Goal: Task Accomplishment & Management: Manage account settings

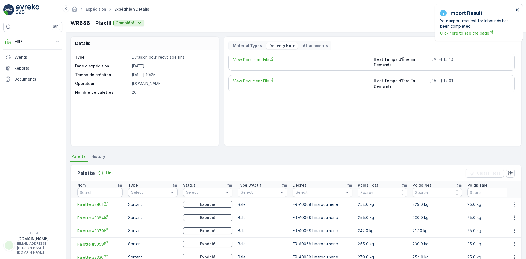
click at [519, 8] on icon "close" at bounding box center [518, 10] width 4 height 4
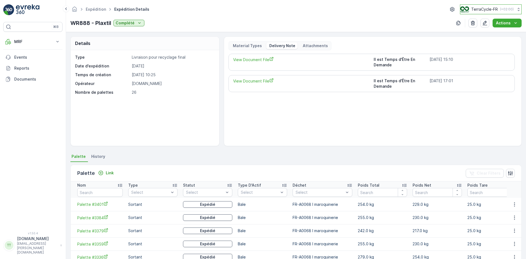
click at [484, 7] on p "TerraCycle-FR" at bounding box center [484, 9] width 27 height 5
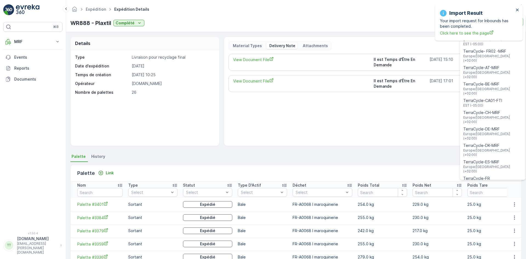
type input "fr"
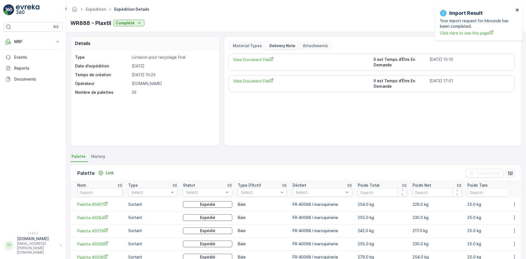
click at [518, 9] on icon "close" at bounding box center [517, 9] width 3 height 3
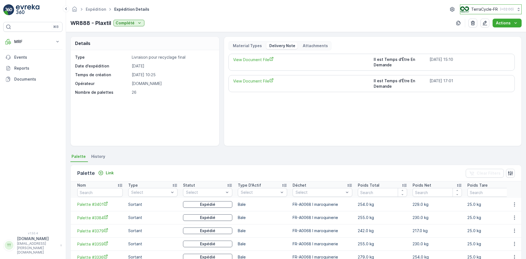
click at [483, 10] on p "TerraCycle-FR" at bounding box center [484, 9] width 27 height 5
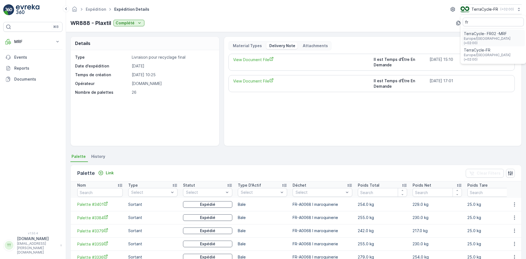
click at [485, 34] on span "TerraCycle- FR02 -MRF" at bounding box center [493, 33] width 59 height 5
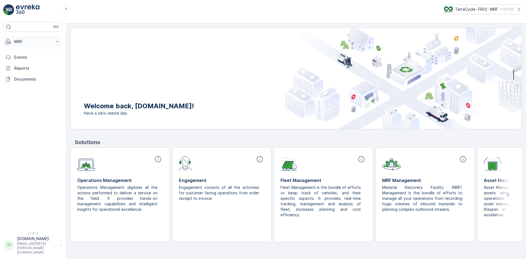
click at [31, 42] on p "MRF" at bounding box center [32, 41] width 37 height 5
click at [30, 72] on link "Triage" at bounding box center [37, 74] width 51 height 8
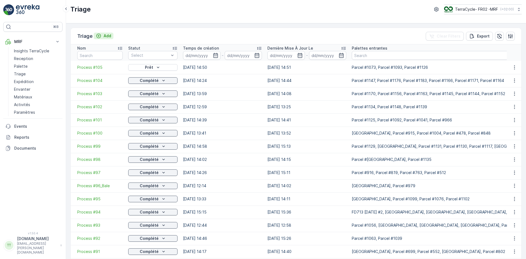
click at [104, 35] on p "Add" at bounding box center [108, 35] width 8 height 5
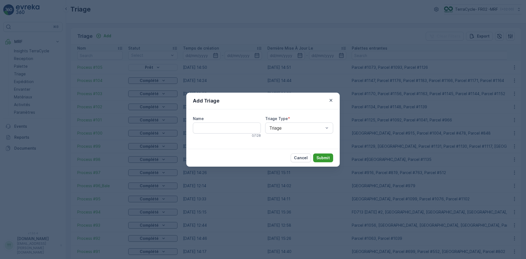
click at [323, 156] on p "Submit" at bounding box center [323, 157] width 13 height 5
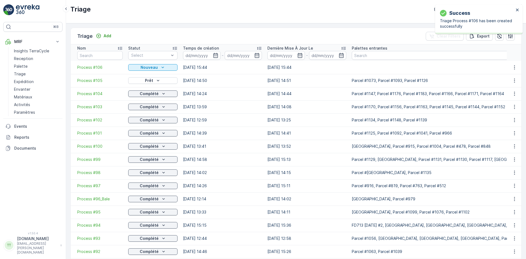
click at [518, 7] on div "Success Triage Process #106 has been created successfully" at bounding box center [479, 19] width 88 height 30
click at [517, 8] on icon "close" at bounding box center [518, 10] width 4 height 4
click at [92, 65] on span "Process #106" at bounding box center [99, 67] width 45 height 5
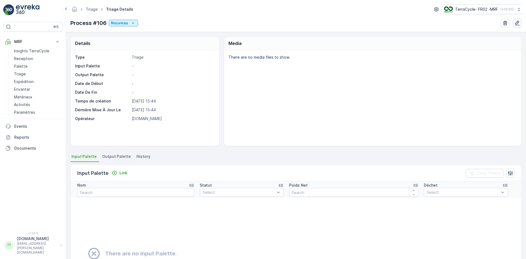
click at [518, 22] on icon "button" at bounding box center [517, 23] width 5 height 5
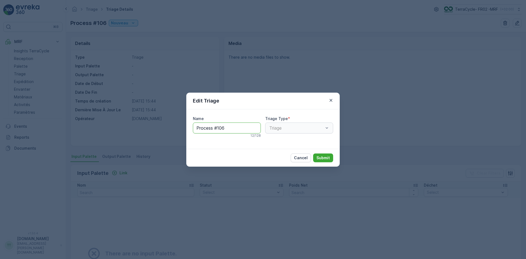
click at [226, 126] on input "Process #106" at bounding box center [227, 128] width 68 height 11
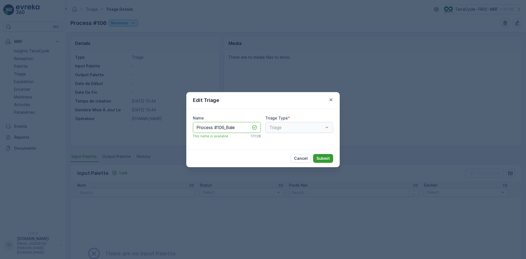
type input "Process #106_Bale"
click at [322, 157] on p "Submit" at bounding box center [323, 158] width 13 height 5
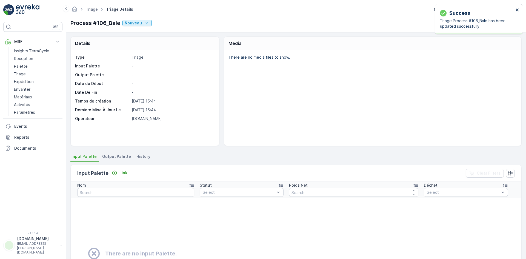
click at [518, 8] on icon "close" at bounding box center [518, 10] width 4 height 4
click at [125, 171] on p "Link" at bounding box center [123, 172] width 8 height 5
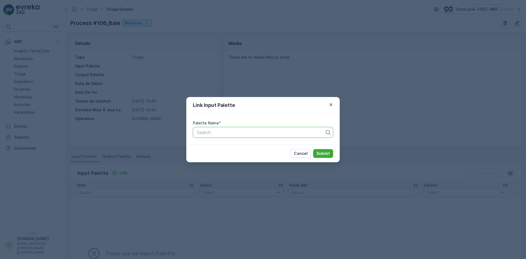
click at [216, 132] on div at bounding box center [261, 132] width 129 height 5
type input "1539"
click at [331, 105] on icon "button" at bounding box center [330, 104] width 5 height 5
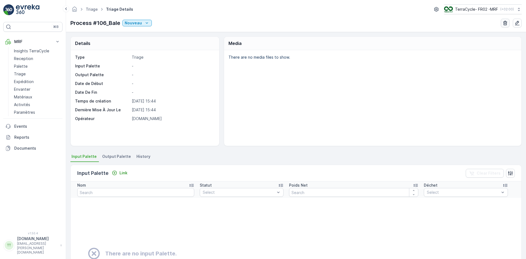
click at [507, 24] on icon "button" at bounding box center [505, 23] width 4 height 5
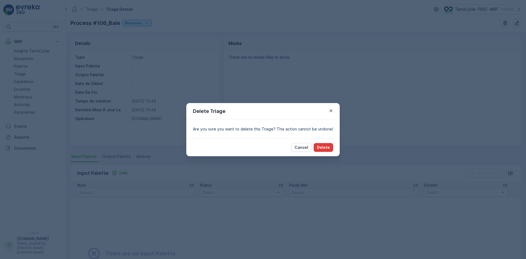
click at [324, 147] on p "Delete" at bounding box center [323, 147] width 13 height 5
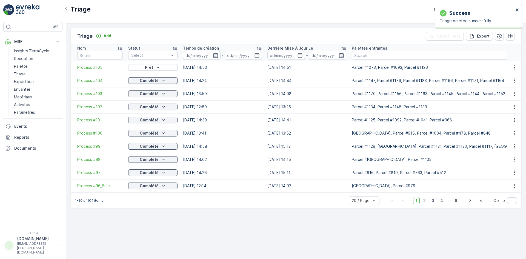
click at [519, 11] on icon "close" at bounding box center [518, 10] width 4 height 4
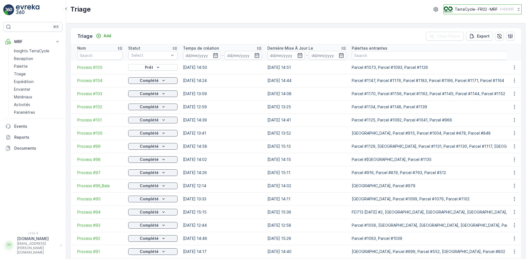
click at [468, 9] on p "TerraCycle- FR02 -MRF" at bounding box center [476, 9] width 43 height 5
type input "uk"
click at [471, 47] on span "TerraCycle-UK02-Econpro" at bounding box center [478, 45] width 61 height 5
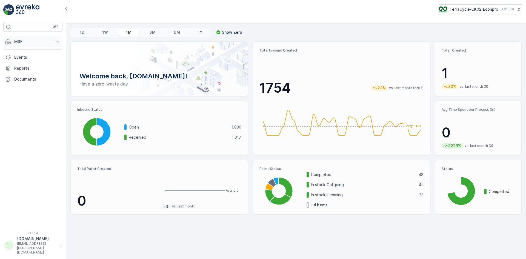
click at [22, 40] on p "MRF" at bounding box center [32, 41] width 37 height 5
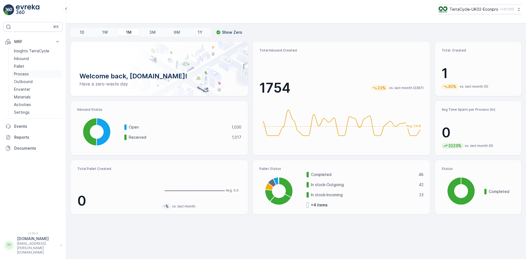
click at [26, 73] on p "Process" at bounding box center [21, 73] width 15 height 5
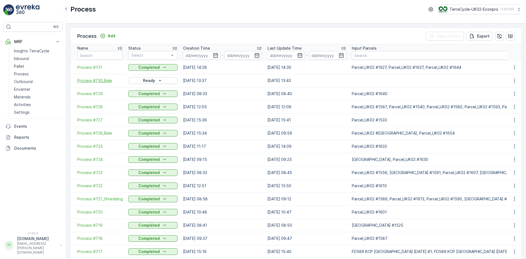
click at [95, 80] on span "Process #730_Bale" at bounding box center [99, 80] width 45 height 5
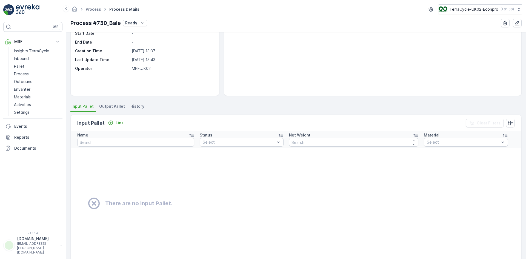
scroll to position [55, 0]
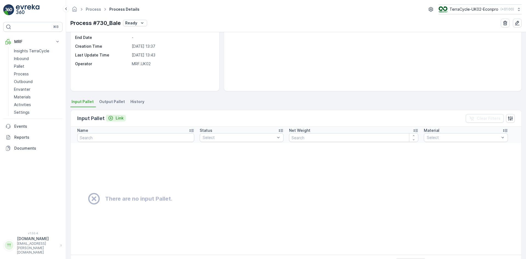
click at [119, 116] on p "Link" at bounding box center [120, 117] width 8 height 5
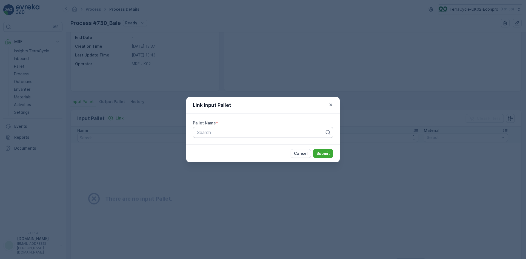
click at [208, 131] on div at bounding box center [261, 132] width 129 height 5
type input "1539"
click at [226, 141] on div "Parcel_UK02 #1539" at bounding box center [263, 146] width 140 height 12
click at [226, 147] on span "Parcel_UK02 #1539" at bounding box center [216, 145] width 40 height 5
click at [329, 152] on p "Submit" at bounding box center [323, 153] width 13 height 5
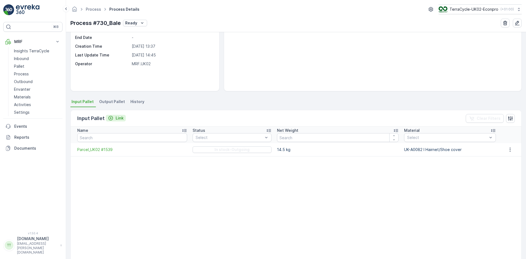
click at [119, 119] on p "Link" at bounding box center [120, 117] width 8 height 5
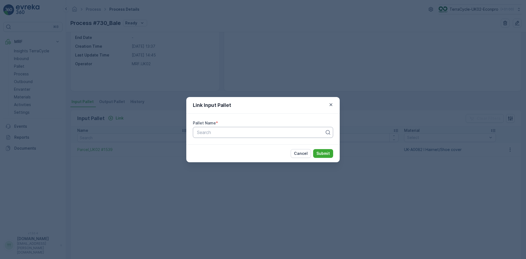
click at [208, 130] on div at bounding box center [261, 132] width 129 height 5
type input "1674"
click at [228, 156] on span "Parcel_UK02 #1674" at bounding box center [216, 155] width 40 height 5
click at [323, 153] on p "Submit" at bounding box center [323, 153] width 13 height 5
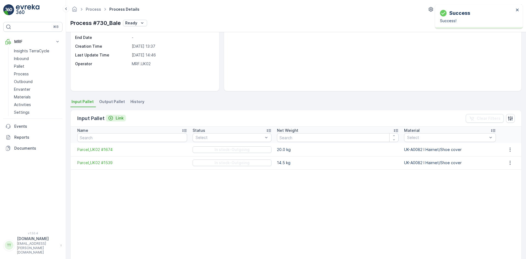
click at [123, 118] on p "Link" at bounding box center [120, 117] width 8 height 5
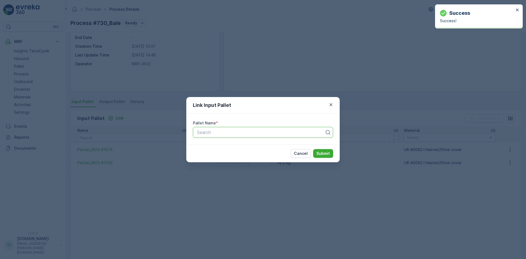
click at [215, 131] on div at bounding box center [261, 132] width 129 height 5
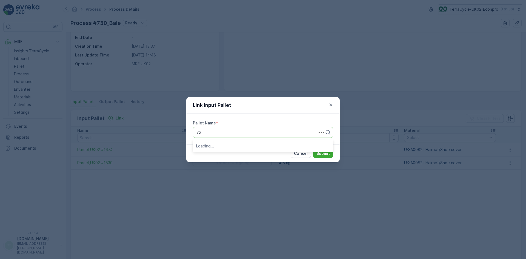
type input "736"
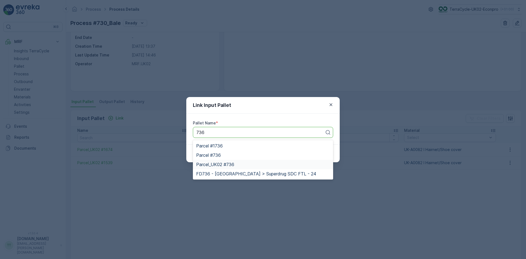
click at [223, 165] on span "Parcel_UK02 #736" at bounding box center [215, 164] width 38 height 5
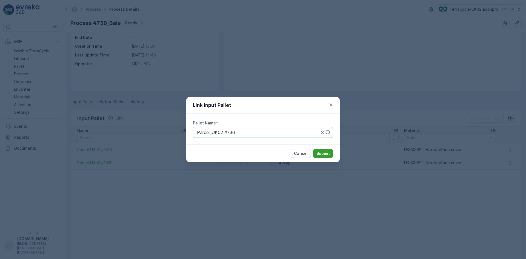
click at [327, 153] on p "Submit" at bounding box center [323, 153] width 13 height 5
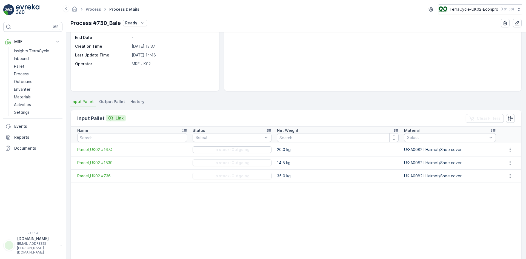
click at [118, 116] on p "Link" at bounding box center [120, 117] width 8 height 5
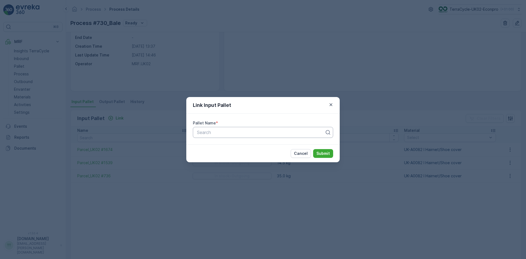
click at [219, 129] on div "Search" at bounding box center [263, 132] width 140 height 11
type input "1673"
click at [209, 146] on span "Parcel_UK02 #1673" at bounding box center [216, 145] width 40 height 5
click at [321, 152] on p "Submit" at bounding box center [323, 153] width 13 height 5
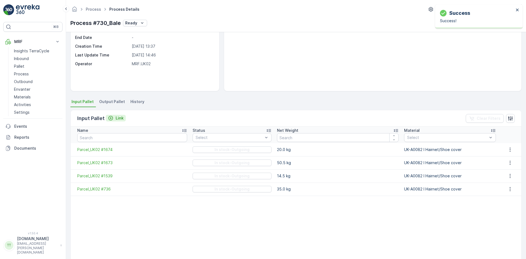
click at [118, 118] on p "Link" at bounding box center [120, 117] width 8 height 5
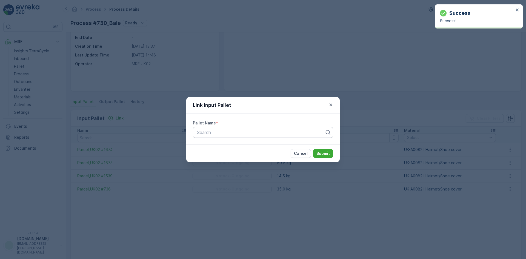
click at [209, 134] on div at bounding box center [261, 132] width 129 height 5
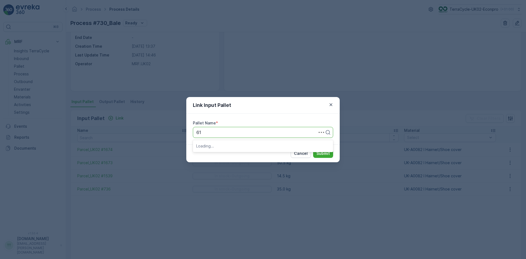
type input "617"
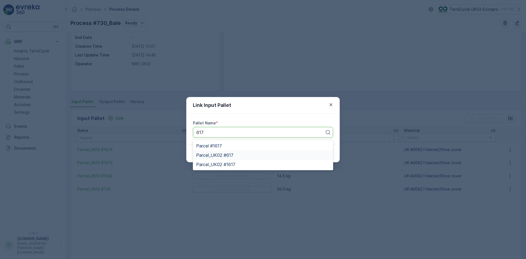
click at [229, 155] on span "Parcel_UK02 #617" at bounding box center [214, 155] width 37 height 5
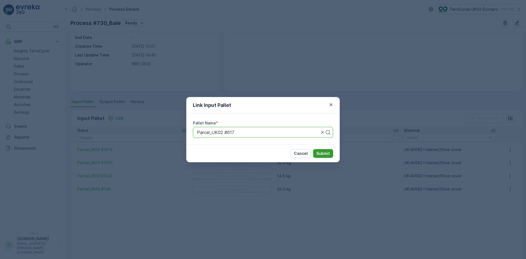
click at [324, 152] on p "Submit" at bounding box center [323, 153] width 13 height 5
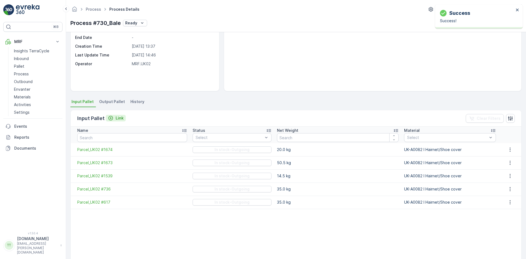
click at [119, 117] on p "Link" at bounding box center [120, 117] width 8 height 5
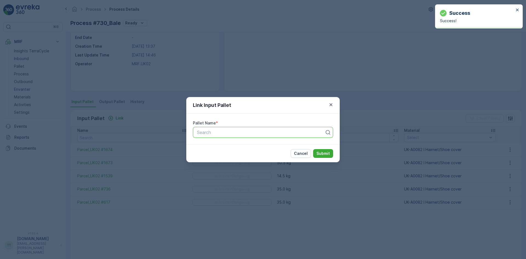
click at [207, 133] on div at bounding box center [261, 132] width 129 height 5
type input "1313"
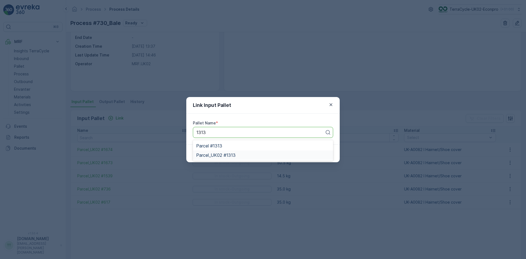
click at [219, 156] on span "Parcel_UK02 #1313" at bounding box center [215, 155] width 39 height 5
click at [323, 152] on p "Submit" at bounding box center [323, 153] width 13 height 5
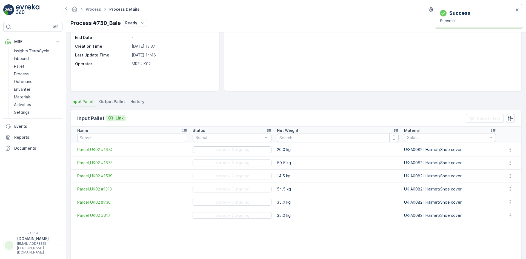
click at [116, 116] on p "Link" at bounding box center [120, 117] width 8 height 5
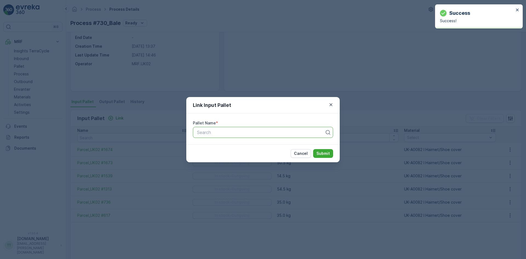
click at [203, 133] on div at bounding box center [261, 132] width 129 height 5
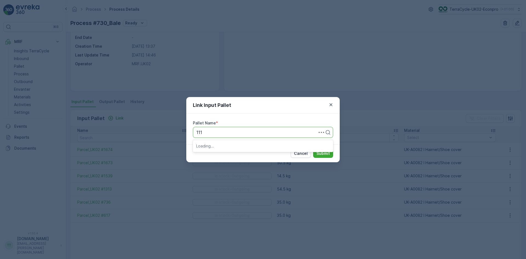
type input "1110"
click at [222, 148] on span "Parcel_UK02 #1110" at bounding box center [215, 145] width 39 height 5
click at [325, 154] on p "Submit" at bounding box center [323, 153] width 13 height 5
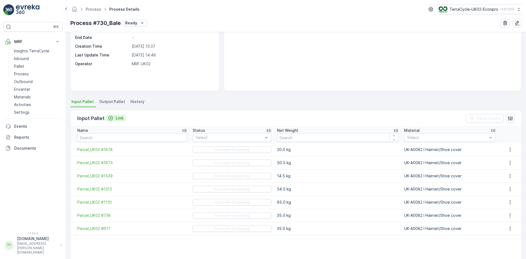
click at [118, 116] on p "Link" at bounding box center [120, 117] width 8 height 5
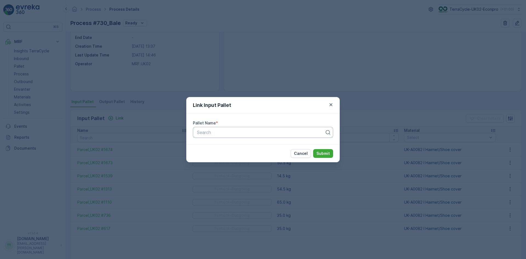
click at [217, 132] on div at bounding box center [261, 132] width 129 height 5
type input "994"
click at [218, 153] on span "Parcel_UK02 #994" at bounding box center [215, 155] width 38 height 5
click at [325, 153] on p "Submit" at bounding box center [323, 153] width 13 height 5
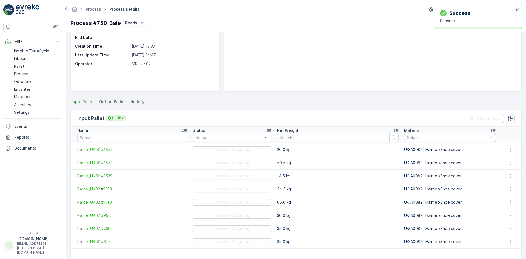
click at [117, 118] on p "Link" at bounding box center [120, 117] width 8 height 5
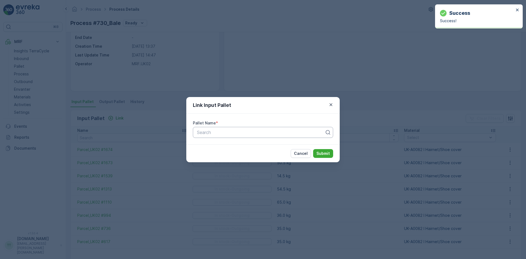
click at [203, 132] on div at bounding box center [261, 132] width 129 height 5
type input "957"
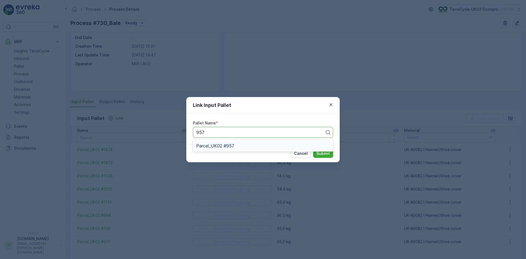
click at [218, 146] on span "Parcel_UK02 #957" at bounding box center [215, 145] width 38 height 5
click at [328, 155] on p "Submit" at bounding box center [323, 153] width 13 height 5
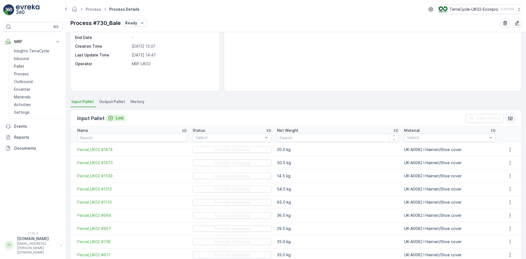
click at [119, 120] on p "Link" at bounding box center [120, 117] width 8 height 5
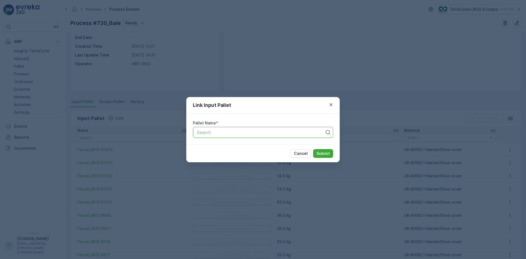
click at [226, 131] on div at bounding box center [261, 132] width 129 height 5
type input "1437"
click at [233, 154] on span "Parcel_UK02 #1437" at bounding box center [216, 155] width 40 height 5
click at [329, 152] on p "Submit" at bounding box center [323, 153] width 13 height 5
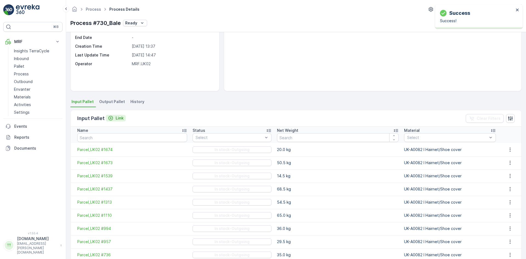
click at [122, 117] on p "Link" at bounding box center [120, 117] width 8 height 5
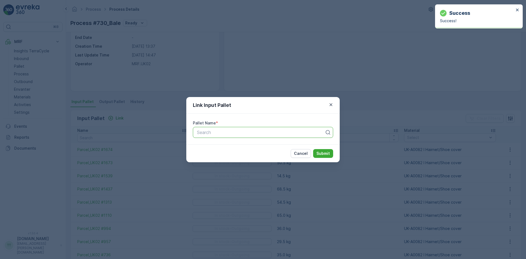
click at [203, 133] on div at bounding box center [261, 132] width 129 height 5
type input "855"
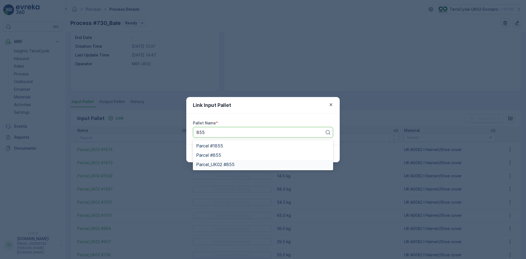
click at [227, 165] on span "Parcel_UK02 #855" at bounding box center [215, 164] width 38 height 5
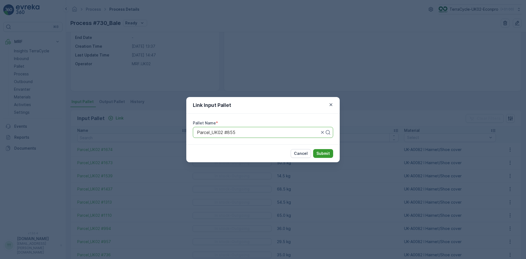
click at [329, 150] on button "Submit" at bounding box center [323, 153] width 20 height 9
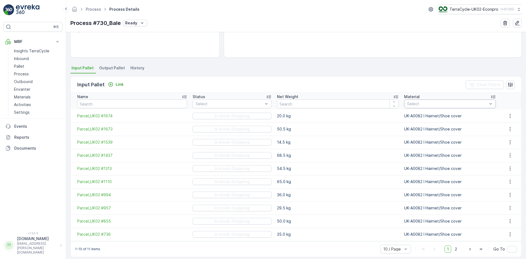
scroll to position [94, 0]
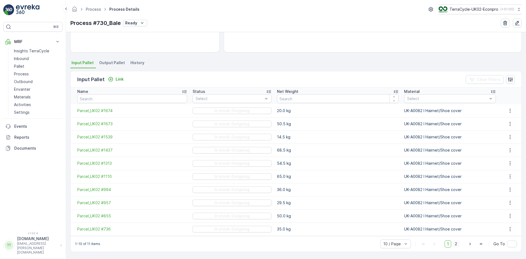
click at [456, 246] on span "2" at bounding box center [455, 243] width 7 height 7
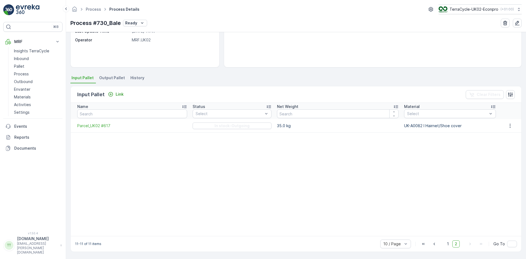
scroll to position [79, 0]
click at [448, 244] on span "1" at bounding box center [448, 243] width 7 height 7
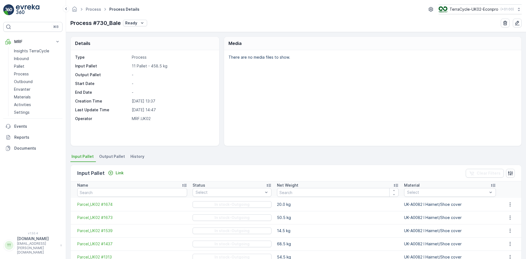
click at [116, 155] on span "Output Pallet" at bounding box center [112, 156] width 26 height 5
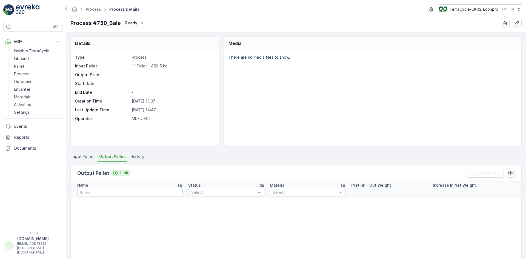
click at [124, 172] on p "Link" at bounding box center [124, 172] width 8 height 5
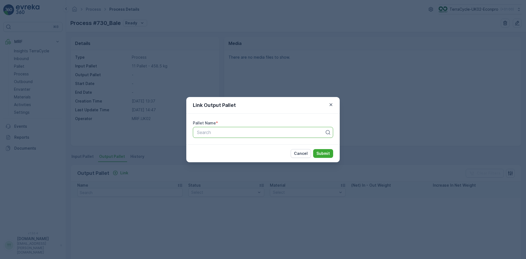
click at [232, 133] on div at bounding box center [261, 132] width 129 height 5
type input "1681"
click at [230, 155] on span "Parcel_UK02 #1681" at bounding box center [215, 155] width 39 height 5
click at [323, 154] on p "Submit" at bounding box center [323, 153] width 13 height 5
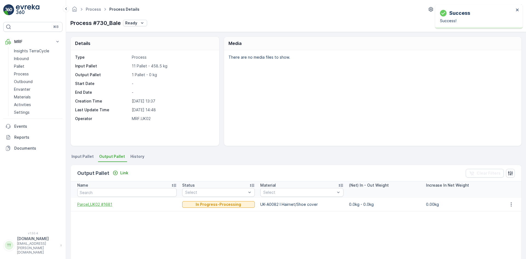
click at [95, 205] on span "Parcel_UK02 #1681" at bounding box center [126, 204] width 99 height 5
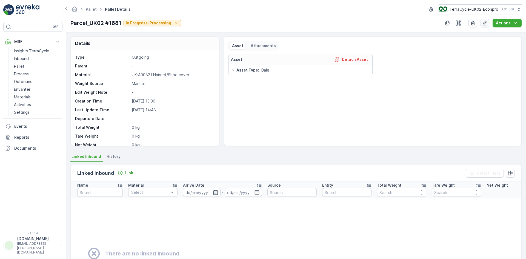
click at [485, 23] on icon "button" at bounding box center [484, 22] width 5 height 5
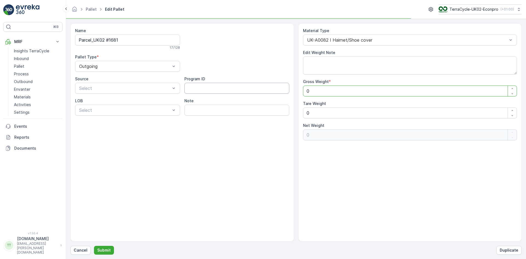
drag, startPoint x: 300, startPoint y: 91, endPoint x: 288, endPoint y: 90, distance: 12.1
click at [288, 90] on div "Name Parcel_UK02 #1681 17 / 128 Pallet Type * Outgoing Source Select Program ID…" at bounding box center [295, 132] width 451 height 218
type Weight "4"
type Weight "44"
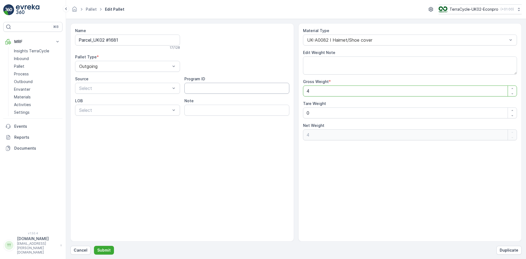
type Weight "44"
type Weight "448"
drag, startPoint x: 313, startPoint y: 114, endPoint x: 303, endPoint y: 111, distance: 10.4
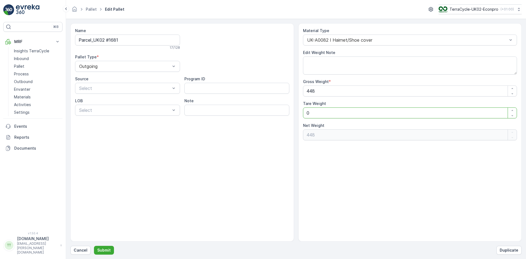
click at [304, 112] on Weight "0" at bounding box center [410, 112] width 214 height 11
type Weight "1"
type Weight "447"
type Weight "15"
type Weight "433"
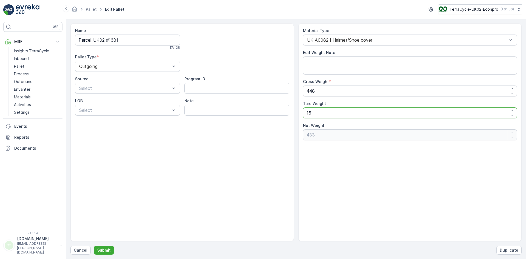
type Weight "15"
click at [238, 185] on div "Name Parcel_UK02 #1681 17 / 128 Pallet Type * Outgoing Source Select Program ID…" at bounding box center [182, 132] width 224 height 218
click at [104, 249] on p "Submit" at bounding box center [103, 249] width 13 height 5
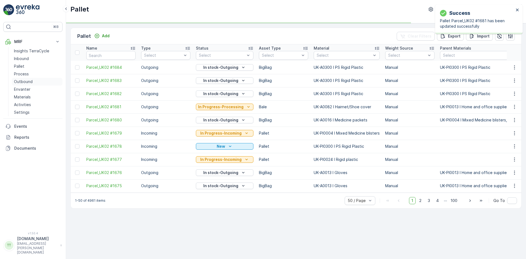
click at [34, 81] on link "Outbound" at bounding box center [37, 82] width 51 height 8
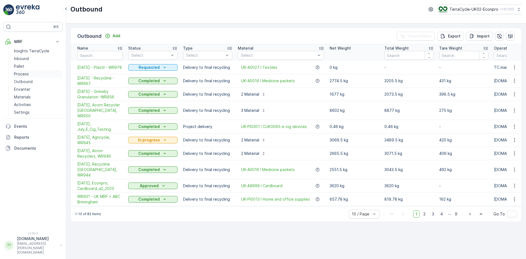
click at [34, 74] on link "Process" at bounding box center [37, 74] width 51 height 8
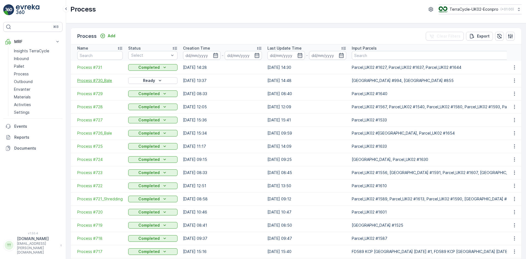
click at [96, 81] on span "Process #730_Bale" at bounding box center [99, 80] width 45 height 5
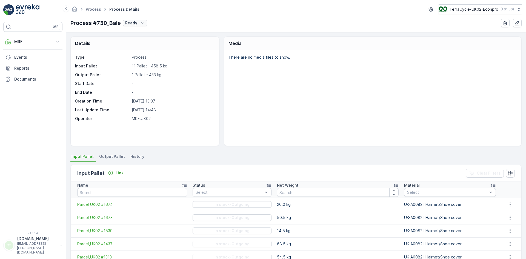
click at [140, 23] on icon "Ready" at bounding box center [142, 22] width 5 height 5
click at [138, 40] on span "Ready" at bounding box center [132, 38] width 12 height 5
click at [135, 20] on p "Ready" at bounding box center [131, 22] width 12 height 5
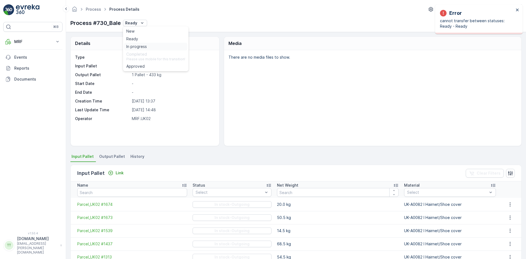
click at [138, 47] on span "In progress" at bounding box center [136, 46] width 21 height 5
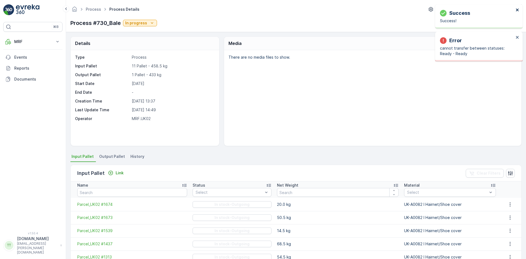
click at [517, 10] on icon "close" at bounding box center [517, 9] width 3 height 3
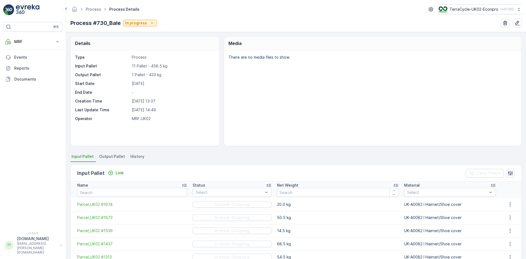
click at [110, 156] on span "Output Pallet" at bounding box center [112, 156] width 26 height 5
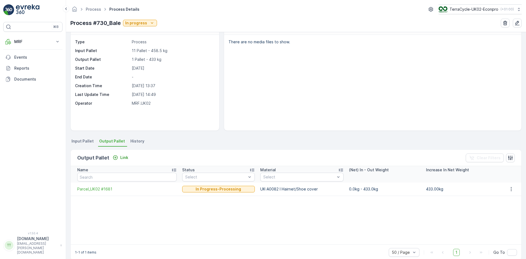
scroll to position [24, 0]
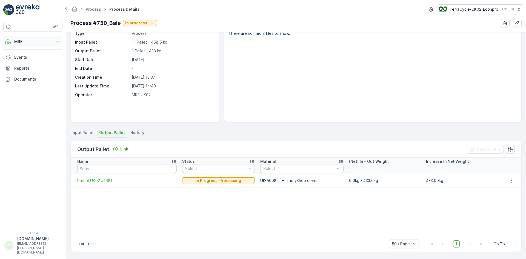
click at [22, 42] on p "MRF" at bounding box center [32, 41] width 37 height 5
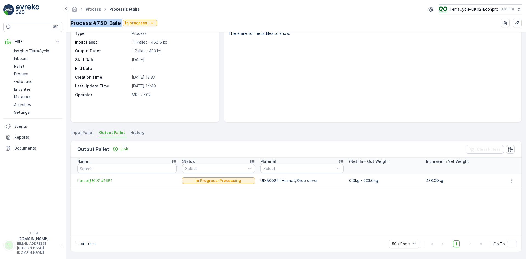
drag, startPoint x: 76, startPoint y: 22, endPoint x: 122, endPoint y: 22, distance: 45.8
click at [122, 22] on div "Process Process Details TerraCycle-UK02-Econpro ( +01:00 ) Process #730_Bale In…" at bounding box center [296, 16] width 460 height 32
copy p "Process #730_Bale"
click at [95, 12] on span "Process" at bounding box center [94, 9] width 18 height 5
click at [93, 11] on link "Process" at bounding box center [93, 9] width 15 height 5
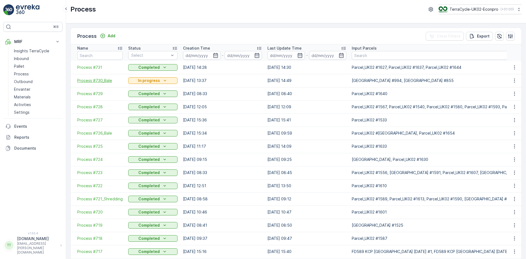
click at [105, 81] on span "Process #730_Bale" at bounding box center [99, 80] width 45 height 5
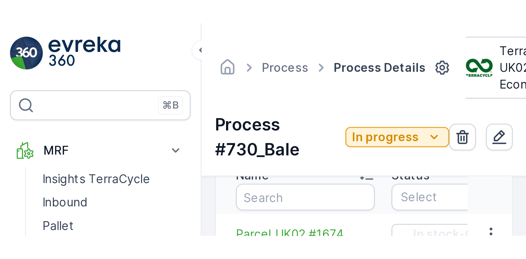
scroll to position [82, 0]
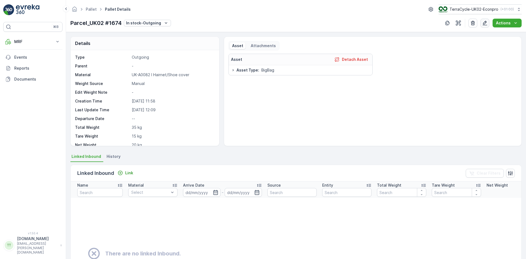
click at [485, 24] on icon "button" at bounding box center [484, 22] width 5 height 5
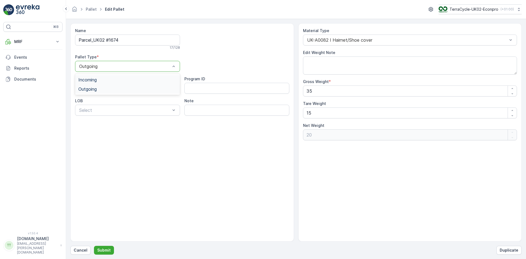
click at [93, 78] on span "Incoming" at bounding box center [87, 79] width 18 height 5
click at [107, 250] on p "Submit" at bounding box center [103, 249] width 13 height 5
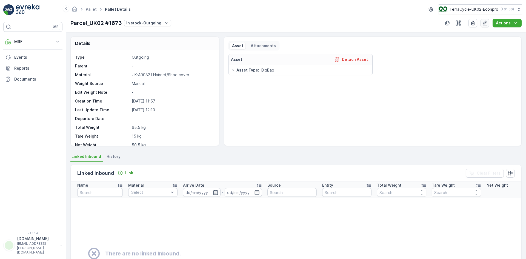
click at [486, 21] on icon "button" at bounding box center [485, 23] width 5 height 5
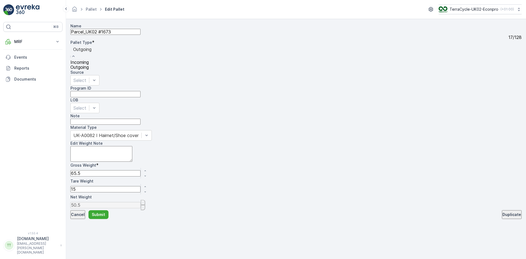
click at [89, 65] on span "Incoming" at bounding box center [79, 61] width 18 height 5
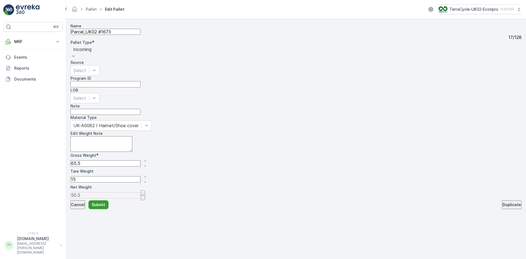
click at [105, 207] on p "Submit" at bounding box center [98, 204] width 13 height 5
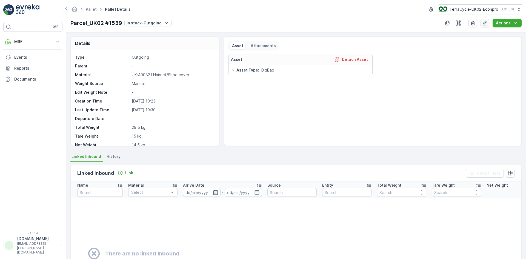
click at [486, 23] on icon "button" at bounding box center [484, 22] width 5 height 5
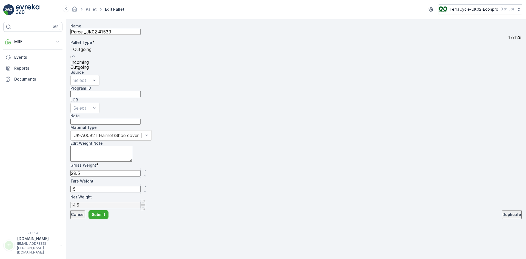
click at [89, 65] on span "Incoming" at bounding box center [79, 61] width 18 height 5
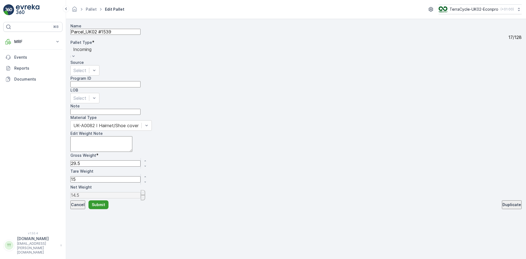
click at [109, 209] on button "Submit" at bounding box center [99, 204] width 20 height 9
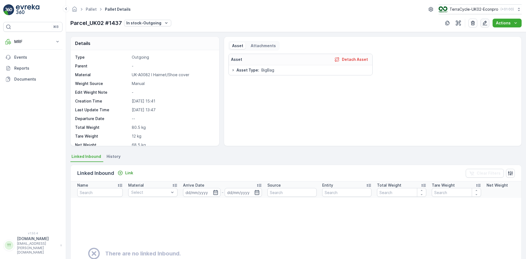
click at [486, 24] on icon "button" at bounding box center [484, 22] width 5 height 5
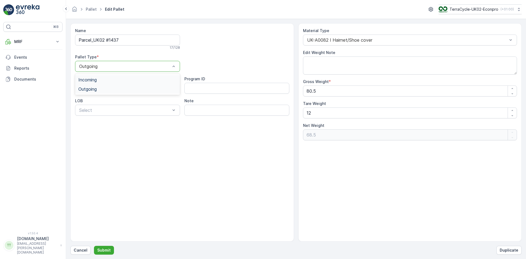
click at [95, 76] on div "Incoming" at bounding box center [127, 79] width 105 height 9
click at [110, 249] on button "Submit" at bounding box center [104, 250] width 20 height 9
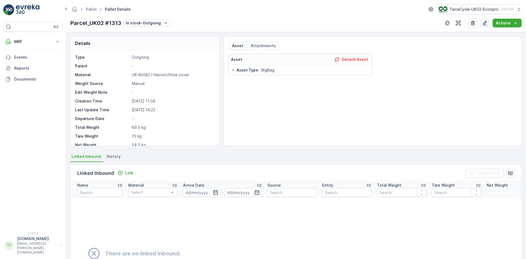
click at [486, 23] on icon "button" at bounding box center [485, 23] width 5 height 5
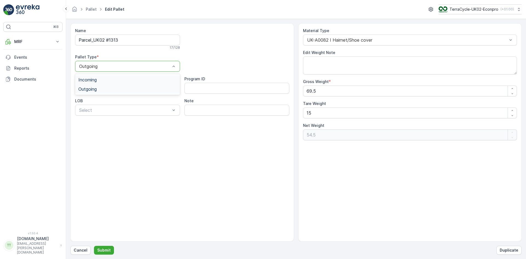
click at [90, 81] on span "Incoming" at bounding box center [87, 79] width 18 height 5
click at [110, 248] on button "Submit" at bounding box center [104, 250] width 20 height 9
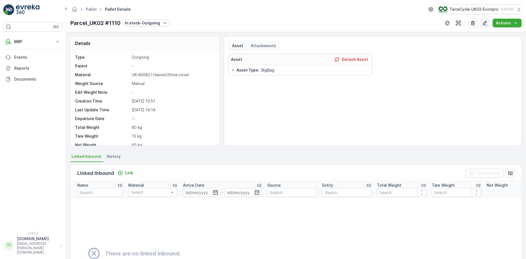
click at [486, 25] on icon "button" at bounding box center [485, 23] width 5 height 5
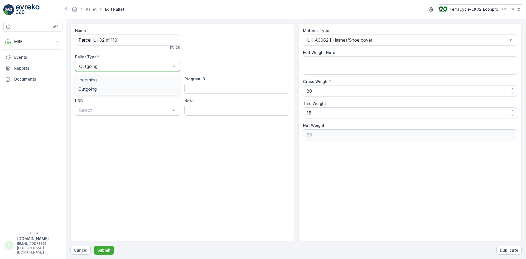
click at [107, 62] on div "Outgoing" at bounding box center [127, 66] width 105 height 11
click at [90, 80] on span "Incoming" at bounding box center [87, 79] width 18 height 5
click at [107, 249] on p "Submit" at bounding box center [103, 249] width 13 height 5
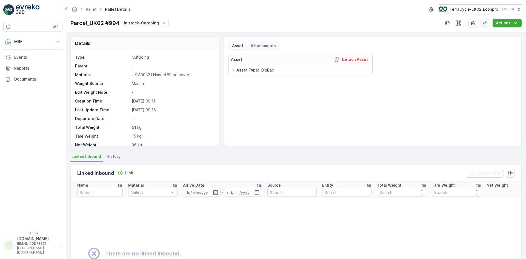
click at [485, 24] on icon "button" at bounding box center [484, 22] width 5 height 5
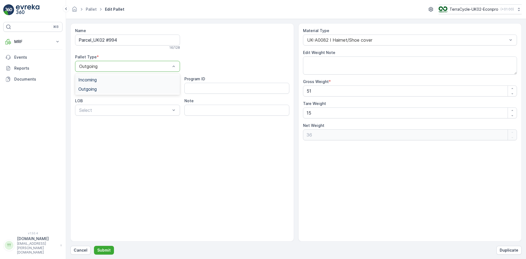
click at [87, 81] on span "Incoming" at bounding box center [87, 79] width 18 height 5
click at [110, 252] on button "Submit" at bounding box center [104, 250] width 20 height 9
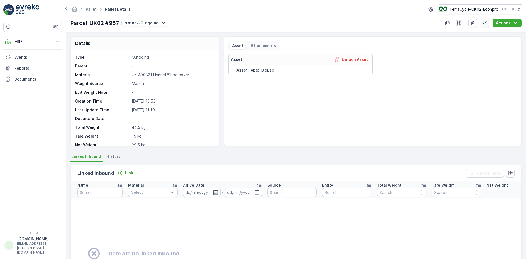
click at [487, 25] on icon "button" at bounding box center [484, 22] width 5 height 5
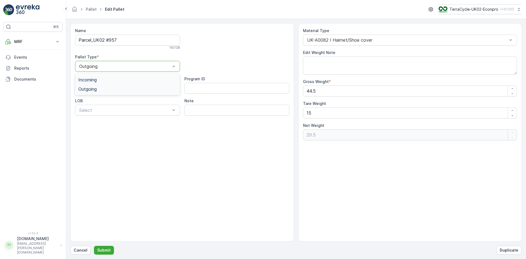
click at [93, 79] on span "Incoming" at bounding box center [87, 79] width 18 height 5
click at [106, 252] on p "Submit" at bounding box center [103, 249] width 13 height 5
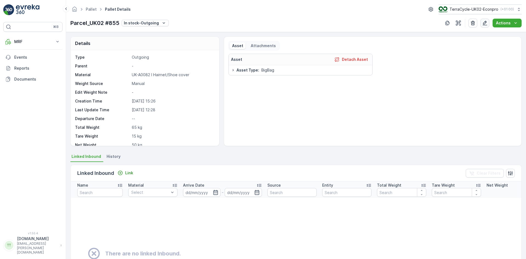
click at [486, 25] on icon "button" at bounding box center [485, 23] width 5 height 5
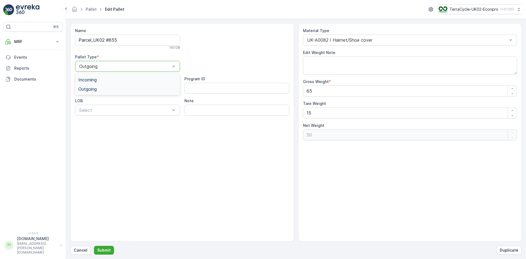
click at [95, 81] on span "Incoming" at bounding box center [87, 79] width 18 height 5
click at [107, 249] on p "Submit" at bounding box center [103, 249] width 13 height 5
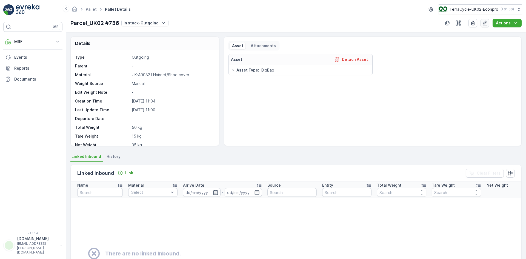
click at [486, 22] on icon "button" at bounding box center [484, 22] width 5 height 5
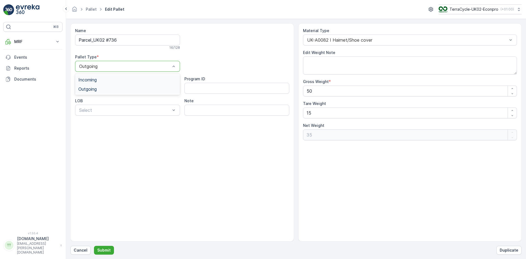
click at [92, 78] on span "Incoming" at bounding box center [87, 79] width 18 height 5
click at [109, 250] on p "Submit" at bounding box center [103, 249] width 13 height 5
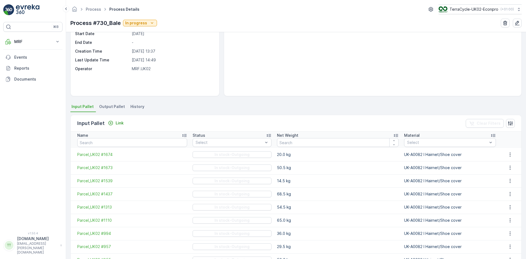
scroll to position [55, 0]
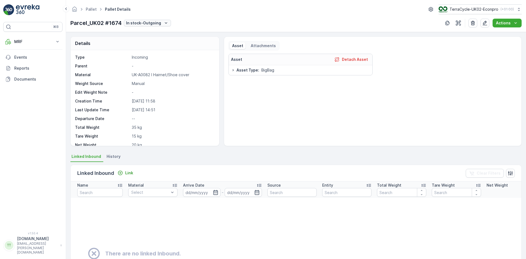
click at [133, 24] on p "In stock-Outgoing" at bounding box center [143, 22] width 35 height 5
click at [135, 61] on span "Completed" at bounding box center [137, 61] width 21 height 5
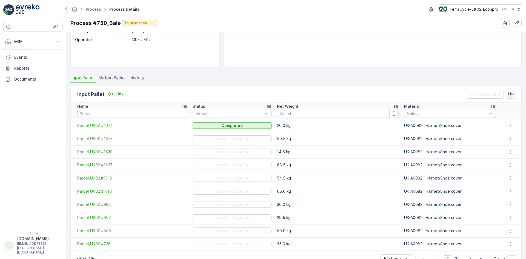
scroll to position [94, 0]
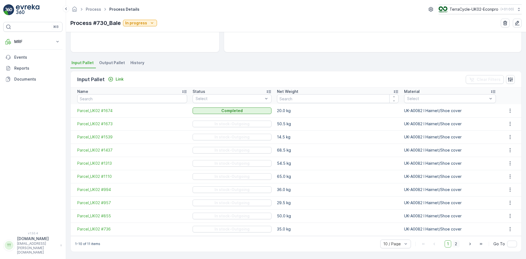
click at [456, 243] on span "2" at bounding box center [455, 243] width 7 height 7
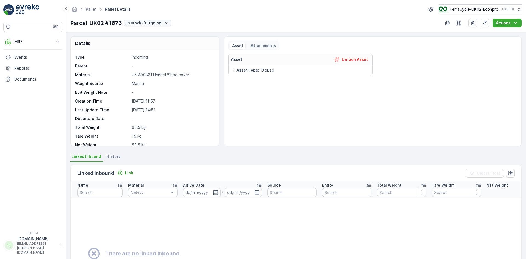
click at [140, 20] on button "In stock-Outgoing" at bounding box center [147, 23] width 47 height 7
click at [139, 60] on span "Completed" at bounding box center [137, 61] width 21 height 5
click at [143, 22] on p "In stock-Outgoing" at bounding box center [144, 22] width 35 height 5
click at [139, 60] on span "Completed" at bounding box center [138, 61] width 21 height 5
click at [143, 25] on p "In stock-Outgoing" at bounding box center [143, 22] width 35 height 5
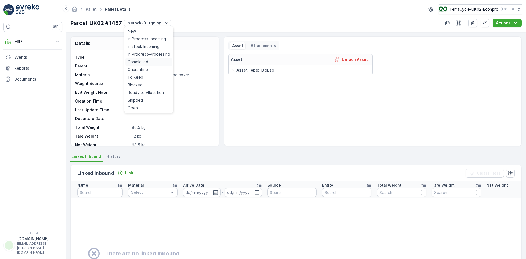
click at [146, 60] on span "Completed" at bounding box center [138, 61] width 21 height 5
click at [155, 22] on p "In stock-Outgoing" at bounding box center [143, 22] width 35 height 5
click at [146, 64] on span "Completed" at bounding box center [140, 66] width 21 height 5
click at [135, 19] on div "Parcel_UK02 #1110 In stock-Outgoing Actions" at bounding box center [295, 23] width 451 height 9
click at [135, 23] on p "In stock-Outgoing" at bounding box center [142, 22] width 35 height 5
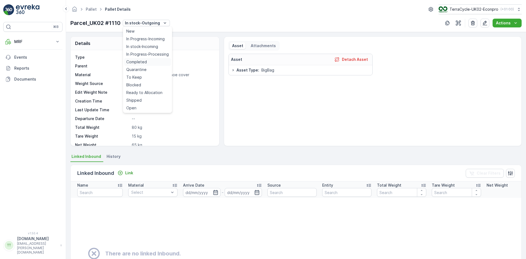
click at [142, 60] on span "Completed" at bounding box center [136, 61] width 21 height 5
click at [136, 25] on p "In stock-Outgoing" at bounding box center [141, 22] width 35 height 5
click at [137, 60] on span "Completed" at bounding box center [136, 61] width 21 height 5
click at [155, 23] on p "In stock-Outgoing" at bounding box center [141, 22] width 35 height 5
click at [146, 61] on div "Completed" at bounding box center [146, 62] width 47 height 8
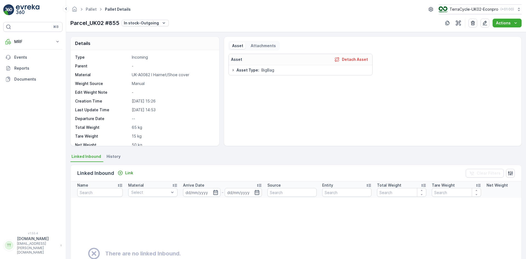
click at [143, 19] on div "Parcel_UK02 #855 In stock-Outgoing" at bounding box center [119, 23] width 98 height 8
click at [144, 24] on p "In stock-Outgoing" at bounding box center [141, 22] width 35 height 5
click at [137, 59] on div "Completed" at bounding box center [146, 62] width 47 height 8
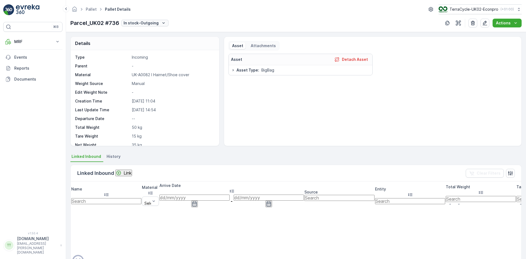
click at [146, 23] on p "In stock-Outgoing" at bounding box center [141, 22] width 35 height 5
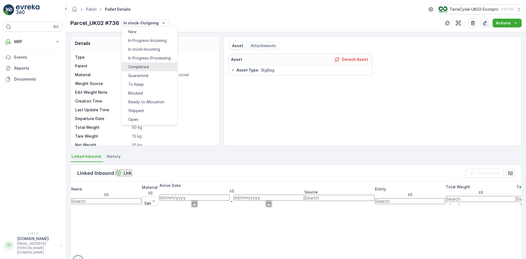
click at [142, 64] on span "Completed" at bounding box center [138, 66] width 21 height 5
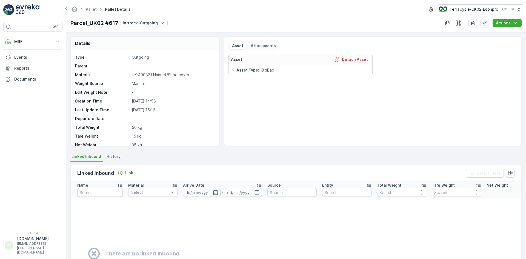
click at [484, 25] on icon "button" at bounding box center [485, 23] width 5 height 5
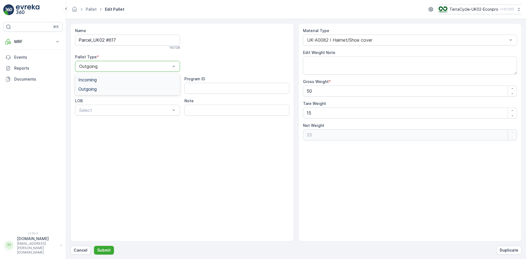
click at [94, 80] on span "Incoming" at bounding box center [87, 79] width 18 height 5
click at [110, 42] on input "Parcel_UK02 #617" at bounding box center [127, 40] width 105 height 11
click at [107, 250] on p "Submit" at bounding box center [103, 249] width 13 height 5
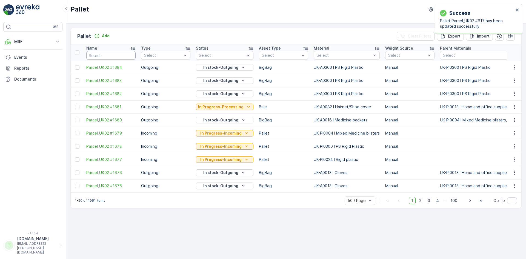
click at [100, 56] on input "text" at bounding box center [110, 55] width 49 height 9
paste input "Parcel_UK02 #617"
type input "Parcel_UK02 #617"
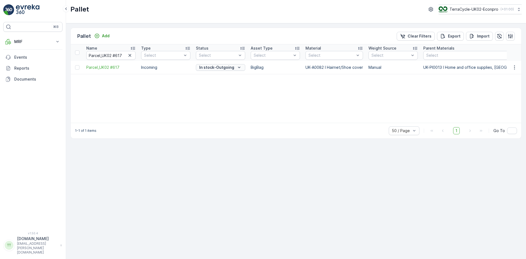
click at [217, 69] on p "In stock-Outgoing" at bounding box center [216, 67] width 35 height 5
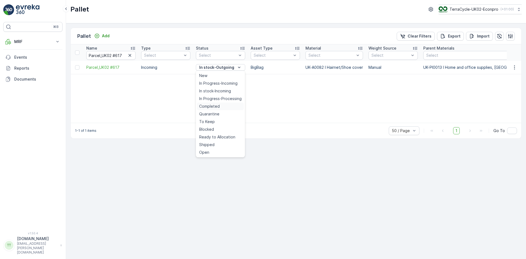
click at [215, 105] on span "Completed" at bounding box center [209, 106] width 21 height 5
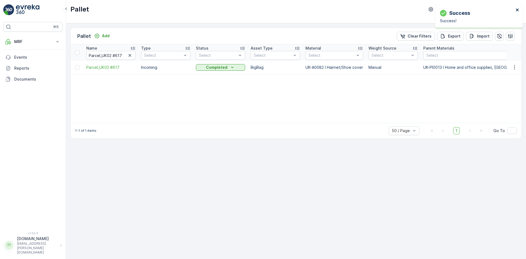
click at [518, 8] on icon "close" at bounding box center [518, 10] width 4 height 4
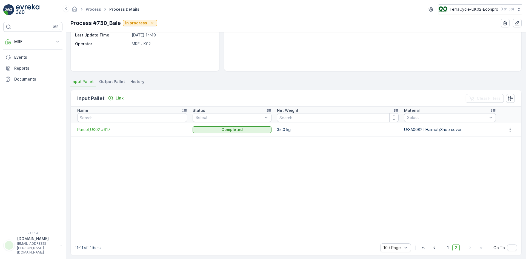
scroll to position [79, 0]
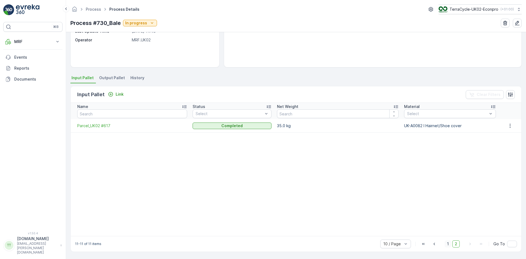
click at [449, 245] on span "1" at bounding box center [448, 243] width 7 height 7
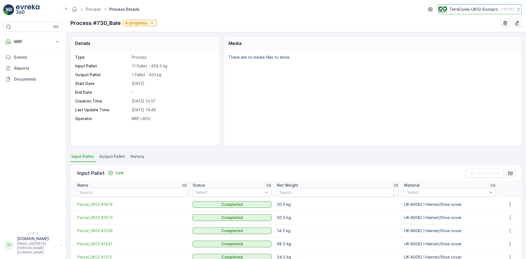
click at [470, 9] on p "TerraCycle-UK02-Econpro" at bounding box center [473, 9] width 49 height 5
type input "bt"
click at [470, 35] on span "TerraCycle-CA03-BT" at bounding box center [461, 33] width 39 height 5
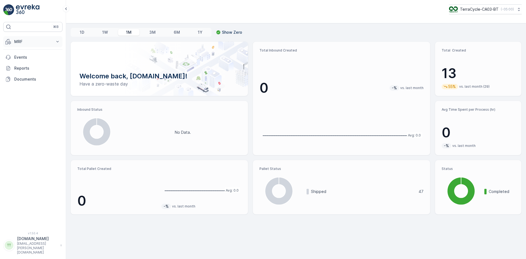
click at [30, 41] on p "MRF" at bounding box center [32, 41] width 37 height 5
click at [25, 81] on p "Outbound" at bounding box center [23, 81] width 19 height 5
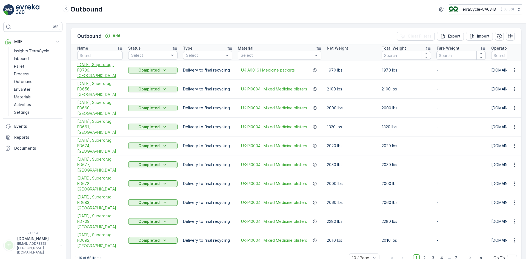
click at [90, 69] on span "28.08.2025, Superdrug, FD736, UK" at bounding box center [99, 70] width 45 height 16
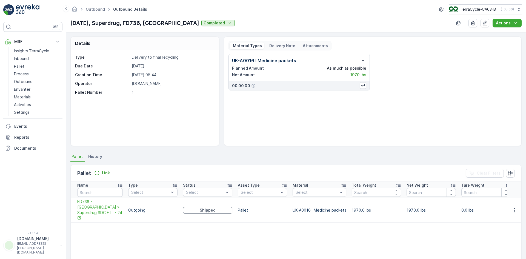
click at [362, 61] on icon "button" at bounding box center [363, 61] width 3 height 2
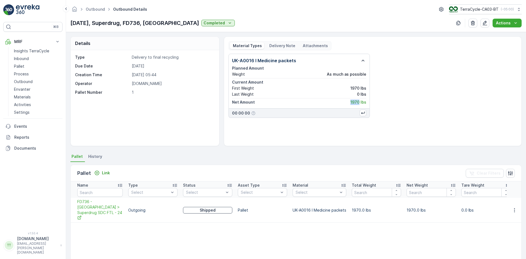
drag, startPoint x: 350, startPoint y: 102, endPoint x: 358, endPoint y: 102, distance: 8.5
click at [358, 102] on p "1970 lbs" at bounding box center [359, 101] width 16 height 5
copy p "1970"
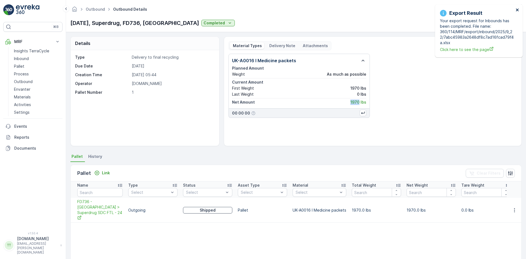
click at [517, 9] on icon "close" at bounding box center [518, 10] width 4 height 4
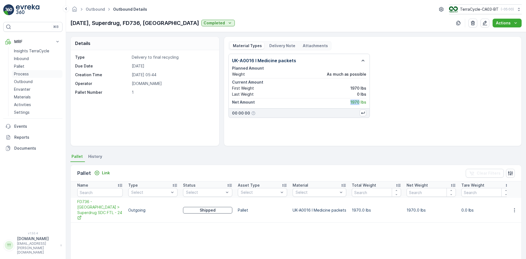
click at [25, 74] on p "Process" at bounding box center [21, 73] width 15 height 5
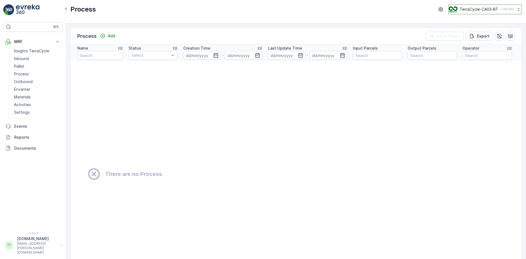
click at [480, 10] on p "TerraCycle-CA03-BT" at bounding box center [479, 9] width 39 height 5
type input "uk"
click at [475, 44] on span "TerraCycle-UK02-Econpro" at bounding box center [482, 45] width 61 height 5
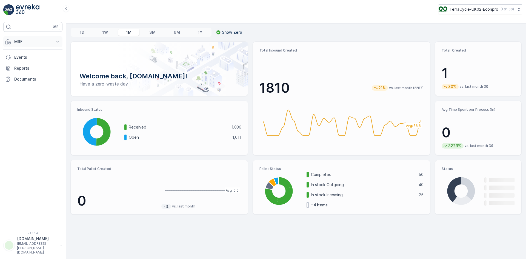
click at [22, 42] on p "MRF" at bounding box center [32, 41] width 37 height 5
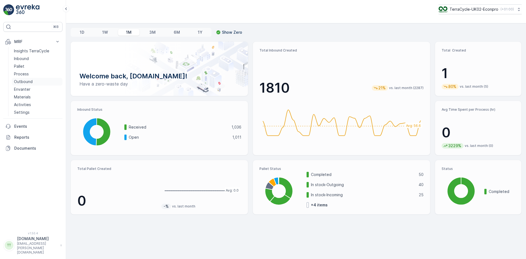
click at [31, 81] on p "Outbound" at bounding box center [23, 81] width 19 height 5
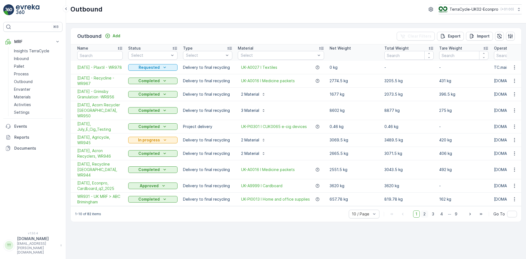
click at [426, 210] on span "2" at bounding box center [424, 213] width 7 height 7
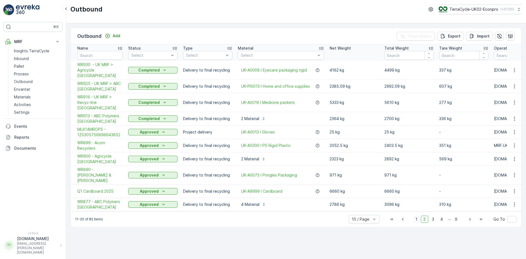
click at [418, 216] on span "1" at bounding box center [416, 219] width 7 height 7
